Goal: Transaction & Acquisition: Book appointment/travel/reservation

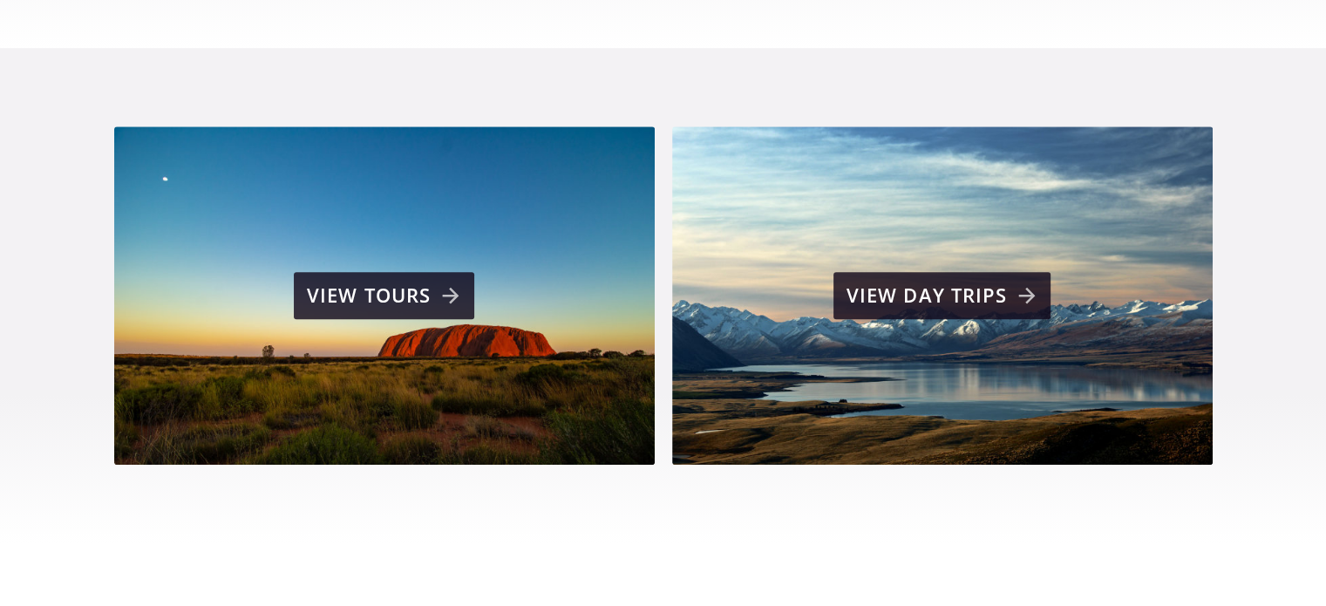
scroll to position [1206, 0]
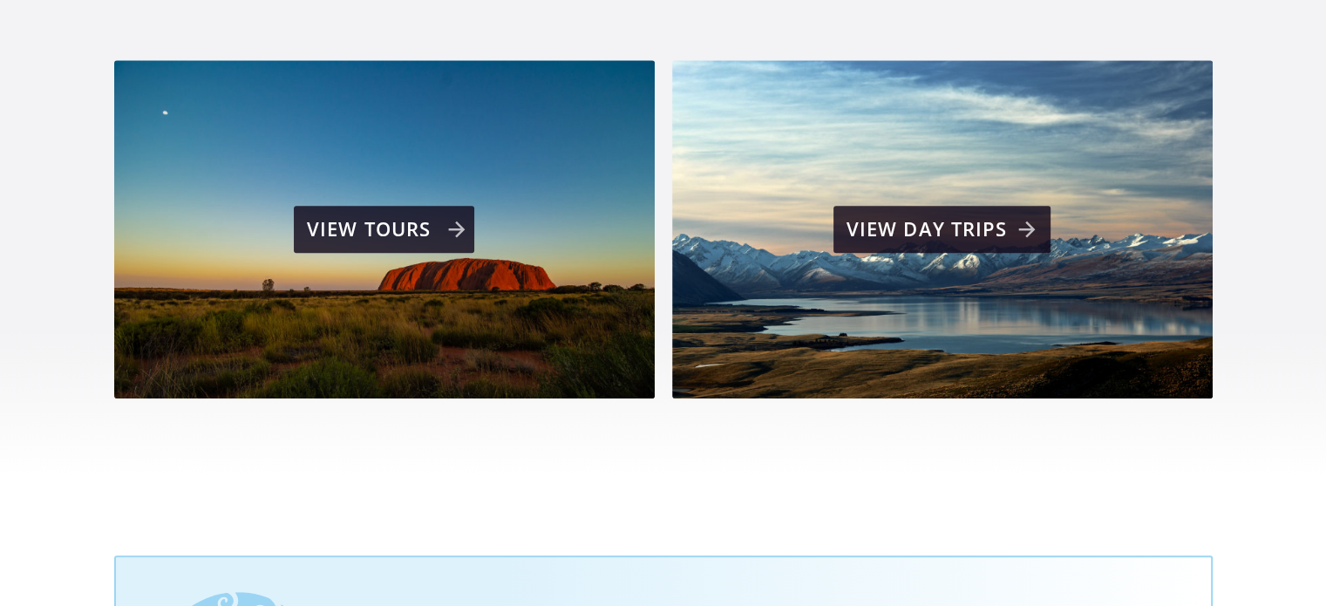
click at [383, 212] on div "View tours" at bounding box center [386, 229] width 159 height 35
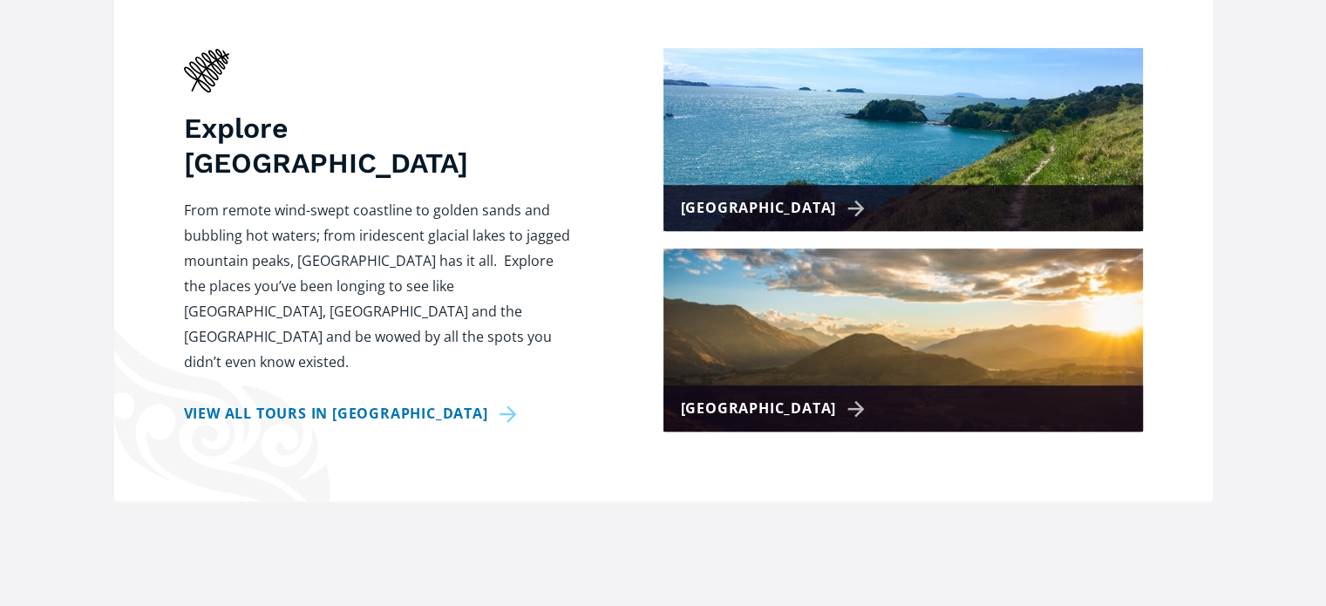
scroll to position [967, 0]
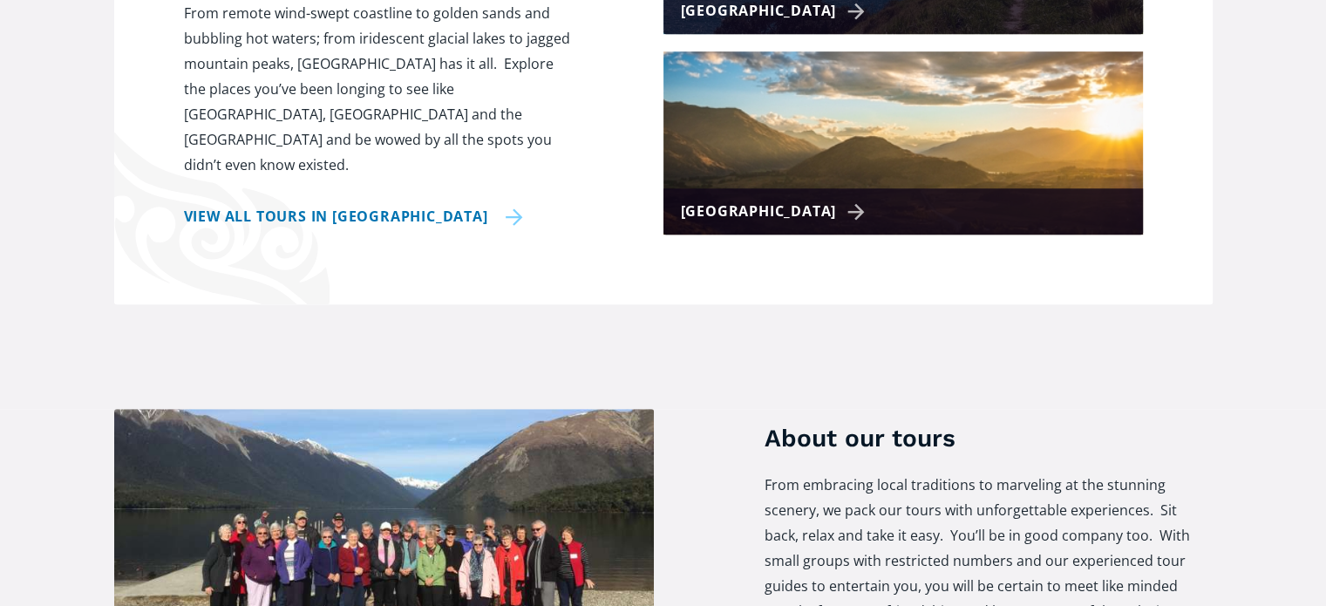
click at [358, 204] on link "View all tours in New Zealand" at bounding box center [353, 216] width 339 height 25
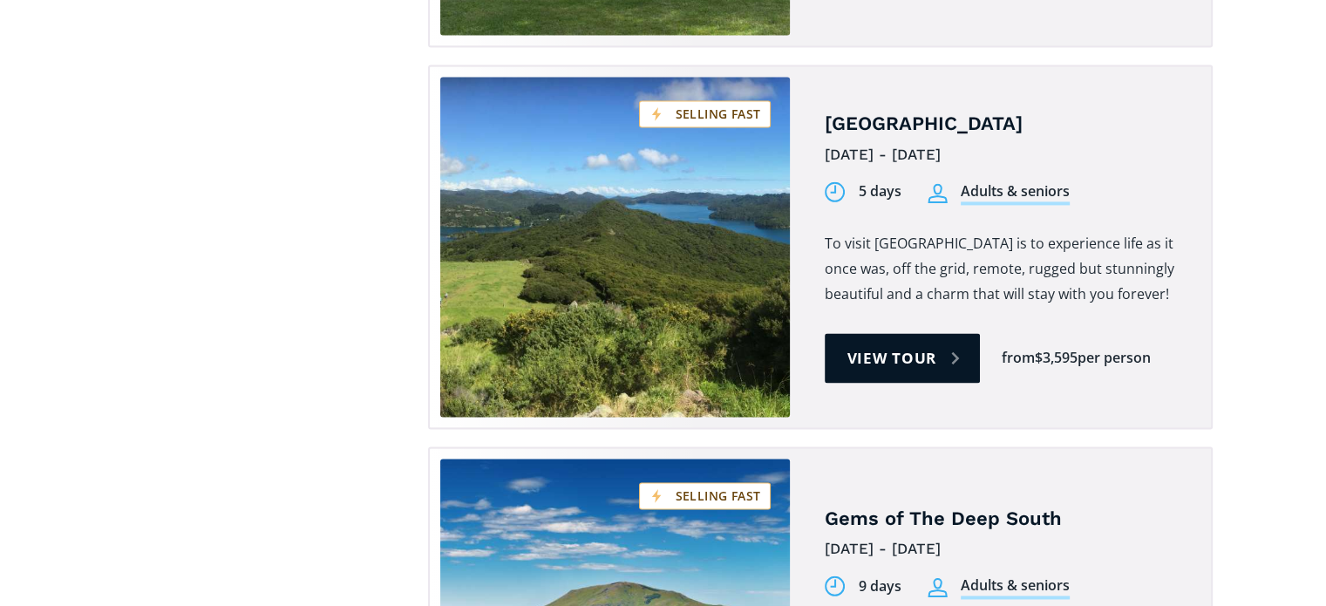
scroll to position [2680, 0]
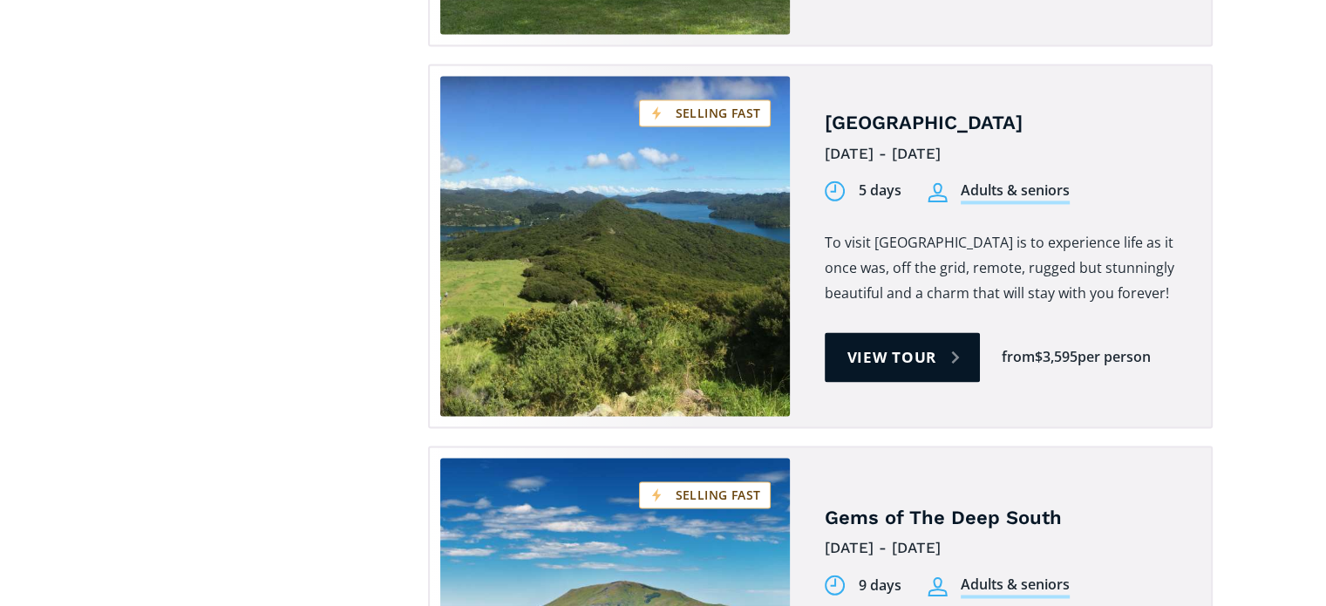
drag, startPoint x: 1290, startPoint y: 281, endPoint x: 1223, endPoint y: 382, distance: 120.6
click at [1223, 382] on section "Suitable for: Adults & seniors Students Region: [GEOGRAPHIC_DATA] Duration of t…" at bounding box center [663, 372] width 1326 height 3860
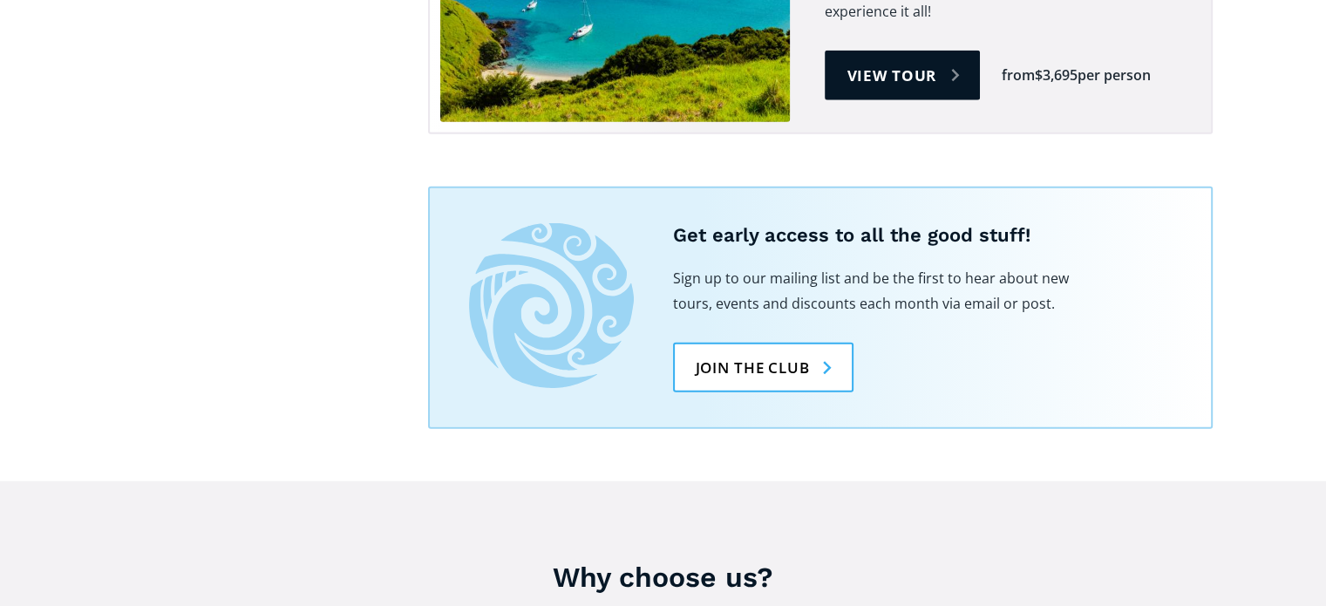
scroll to position [4502, 0]
